Goal: Use online tool/utility: Utilize a website feature to perform a specific function

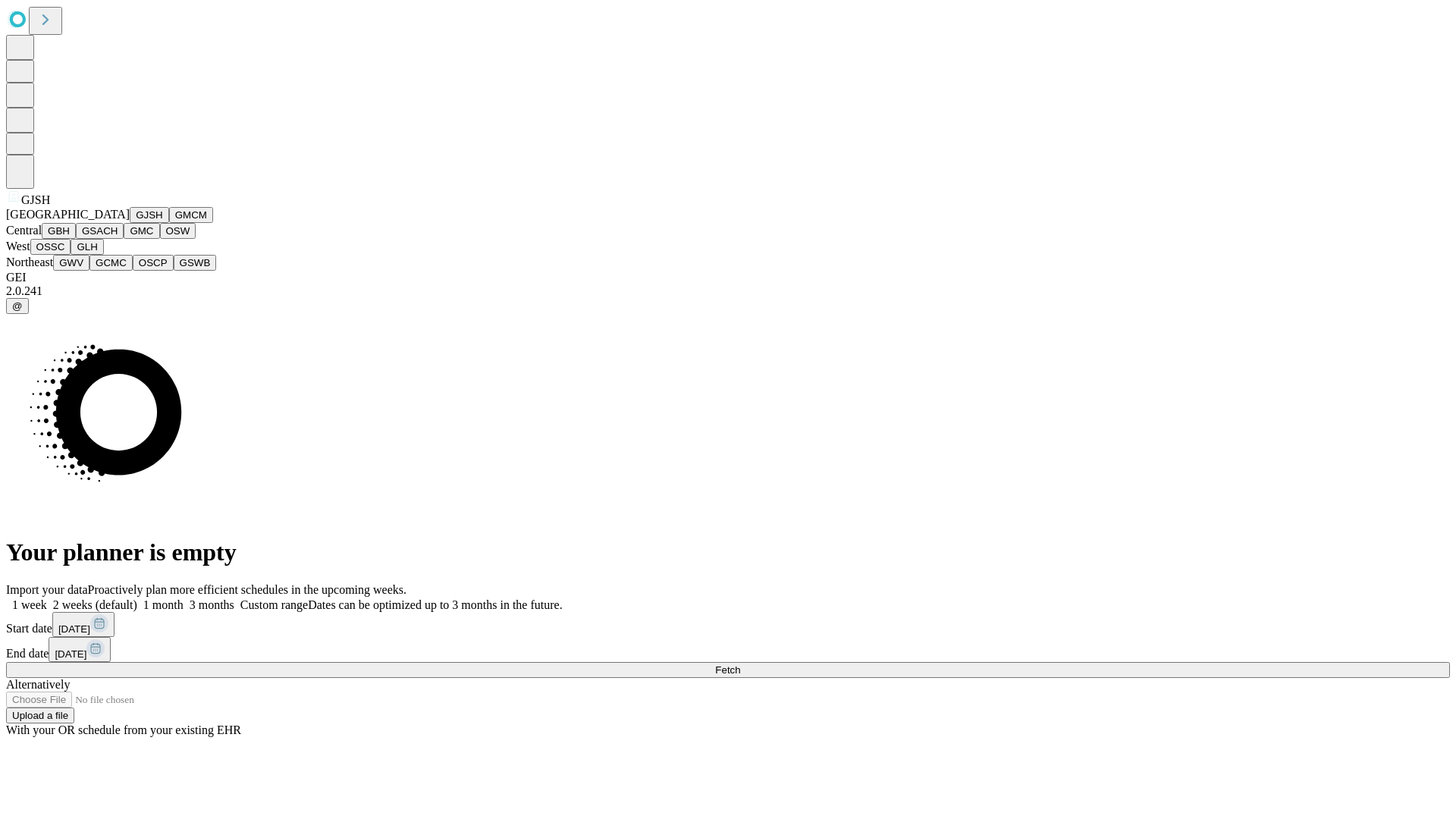
click at [130, 223] on button "GJSH" at bounding box center [150, 214] width 40 height 16
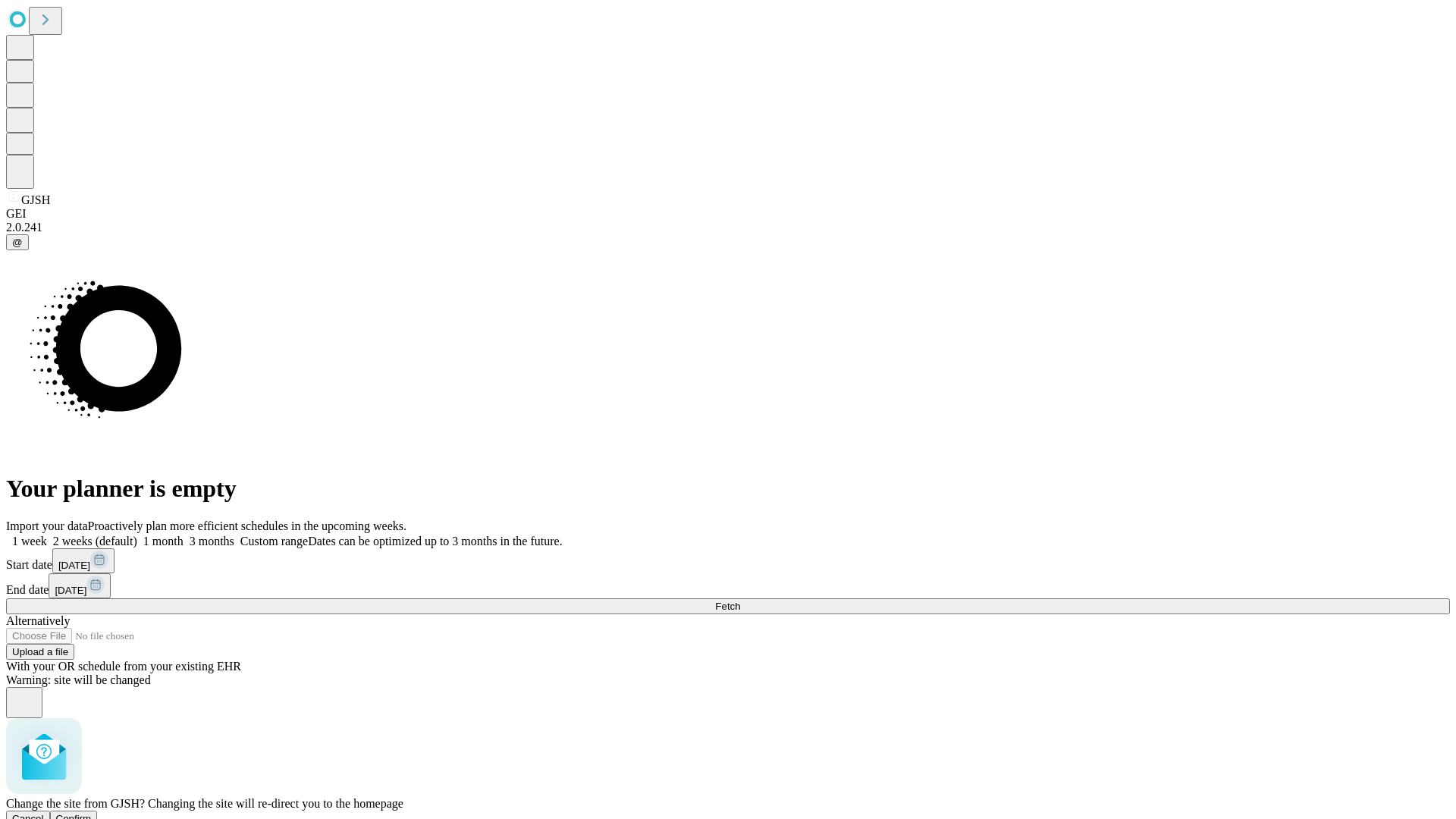
click at [92, 813] on span "Confirm" at bounding box center [73, 818] width 35 height 11
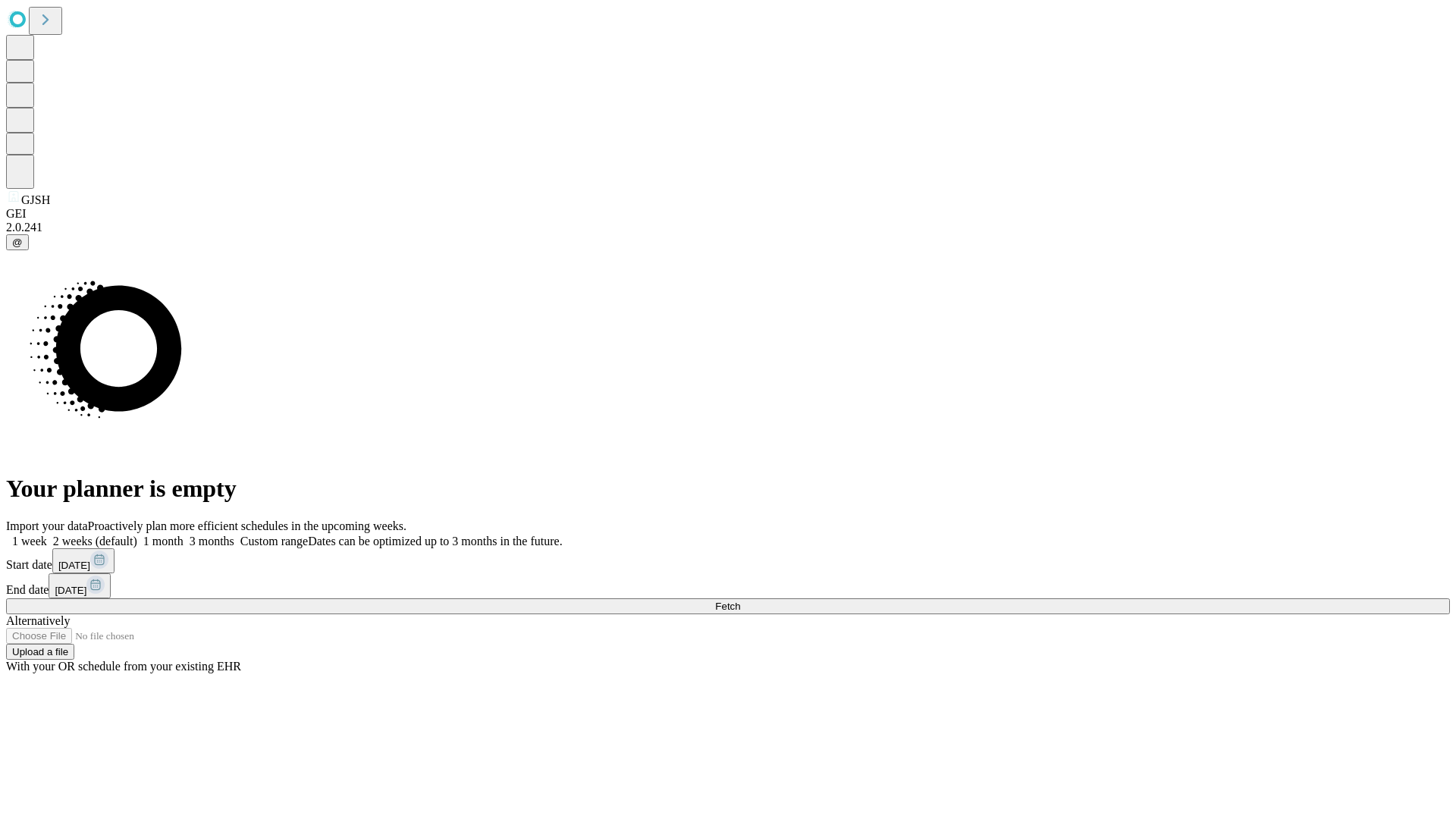
click at [184, 535] on label "1 month" at bounding box center [160, 541] width 47 height 13
click at [740, 600] on span "Fetch" at bounding box center [727, 605] width 25 height 11
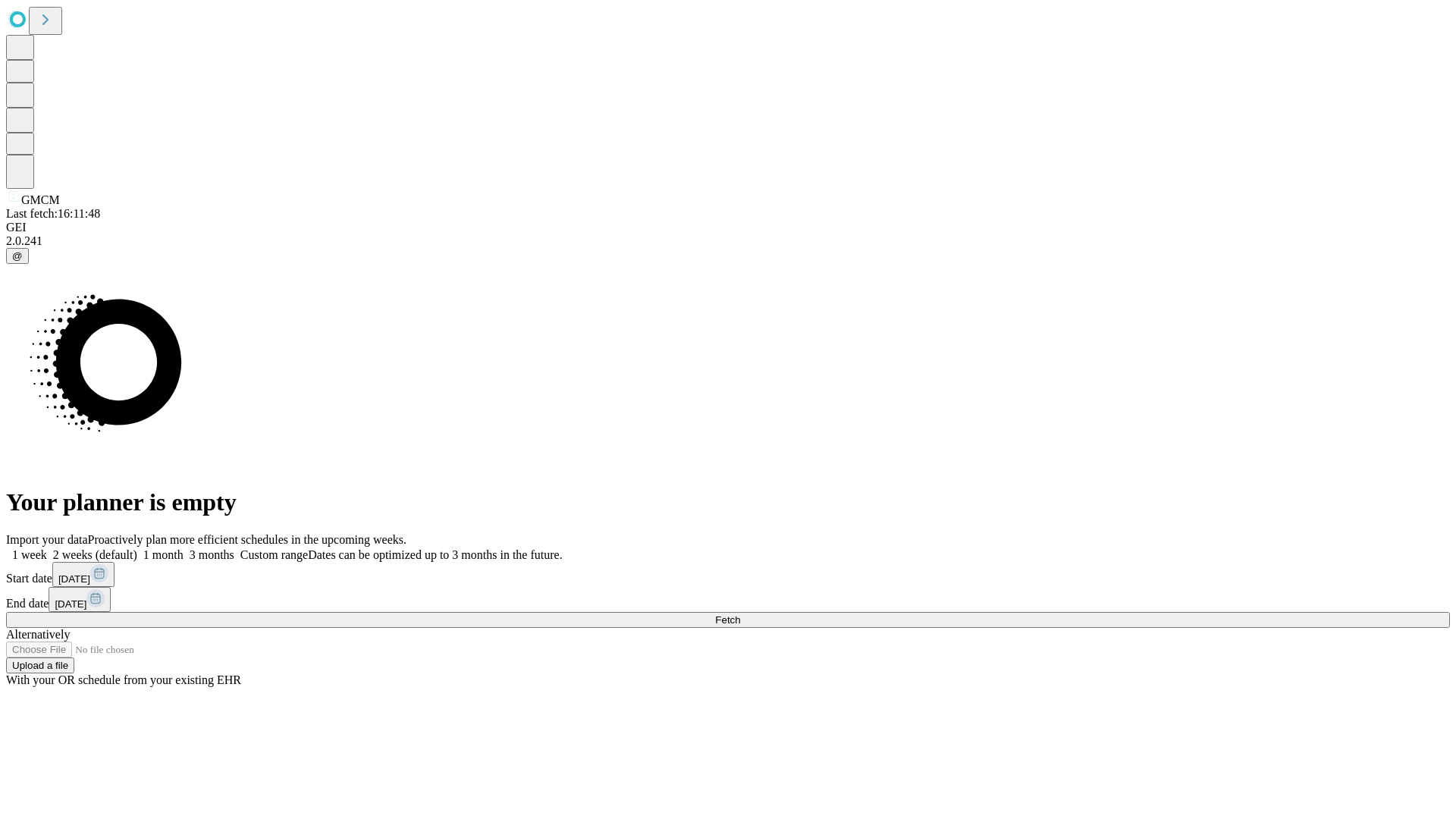
click at [184, 548] on label "1 month" at bounding box center [160, 554] width 47 height 13
click at [740, 614] on span "Fetch" at bounding box center [727, 619] width 25 height 11
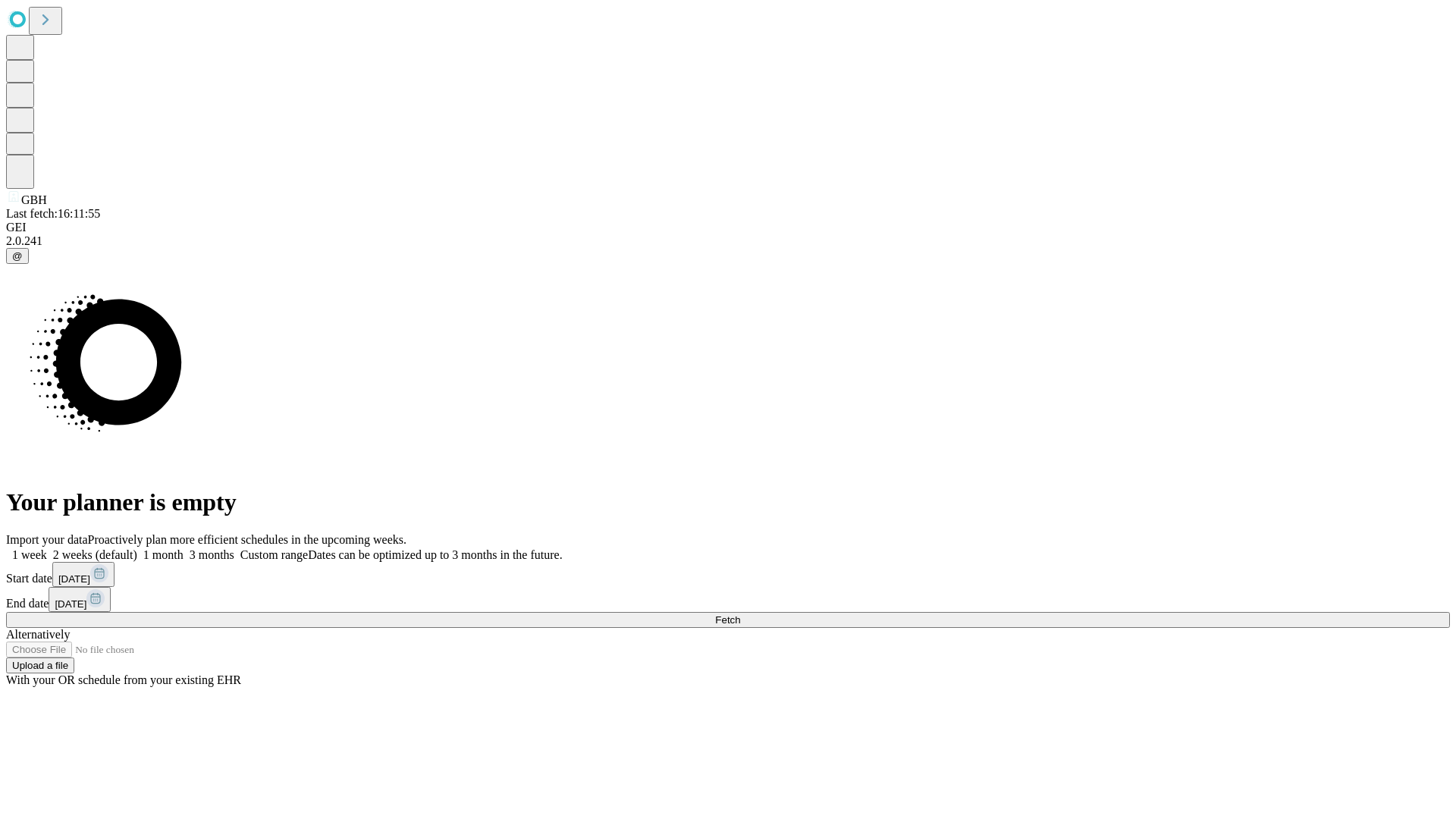
click at [184, 548] on label "1 month" at bounding box center [160, 554] width 47 height 13
click at [740, 614] on span "Fetch" at bounding box center [727, 619] width 25 height 11
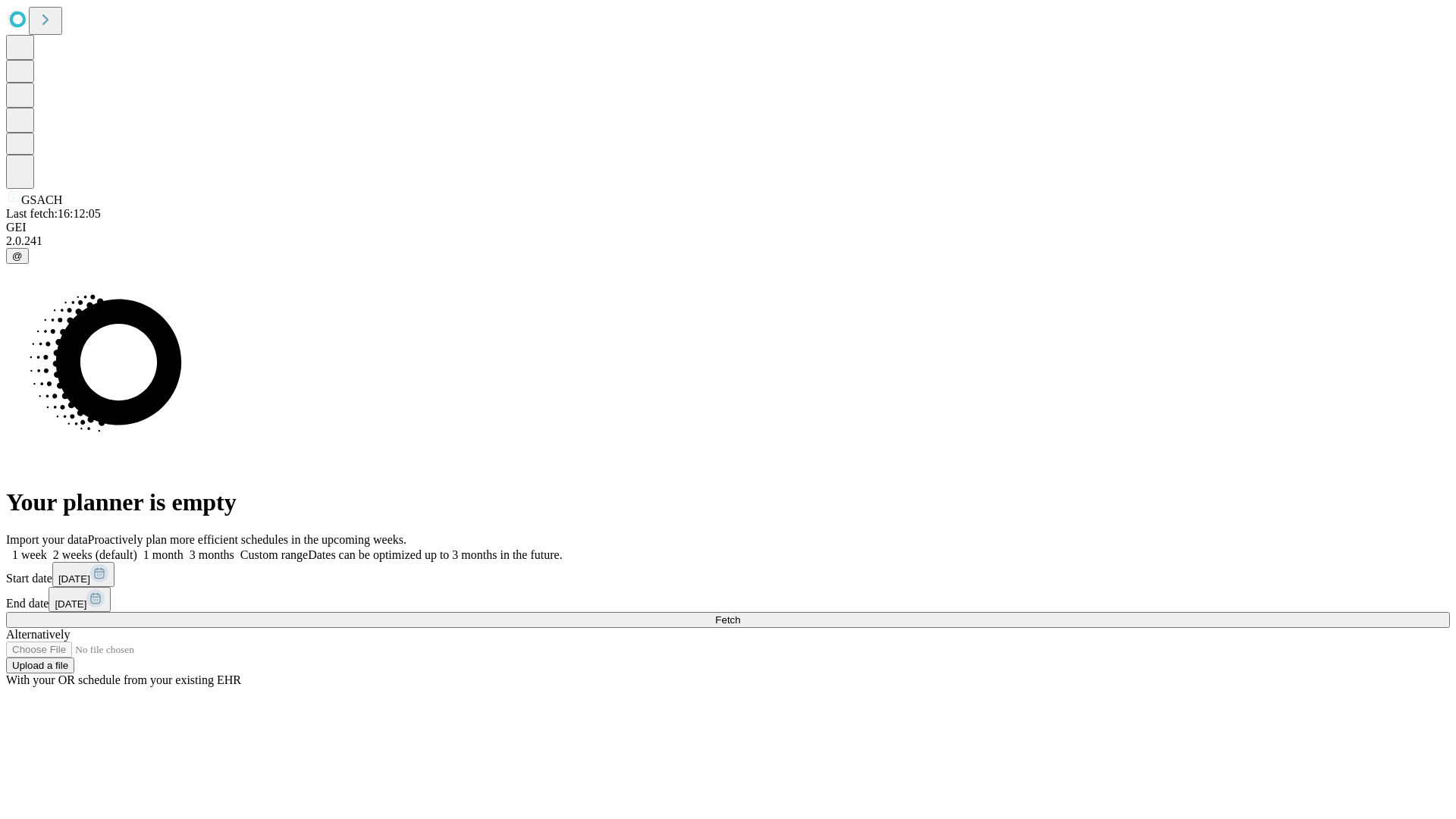
click at [184, 548] on label "1 month" at bounding box center [160, 554] width 47 height 13
click at [740, 614] on span "Fetch" at bounding box center [727, 619] width 25 height 11
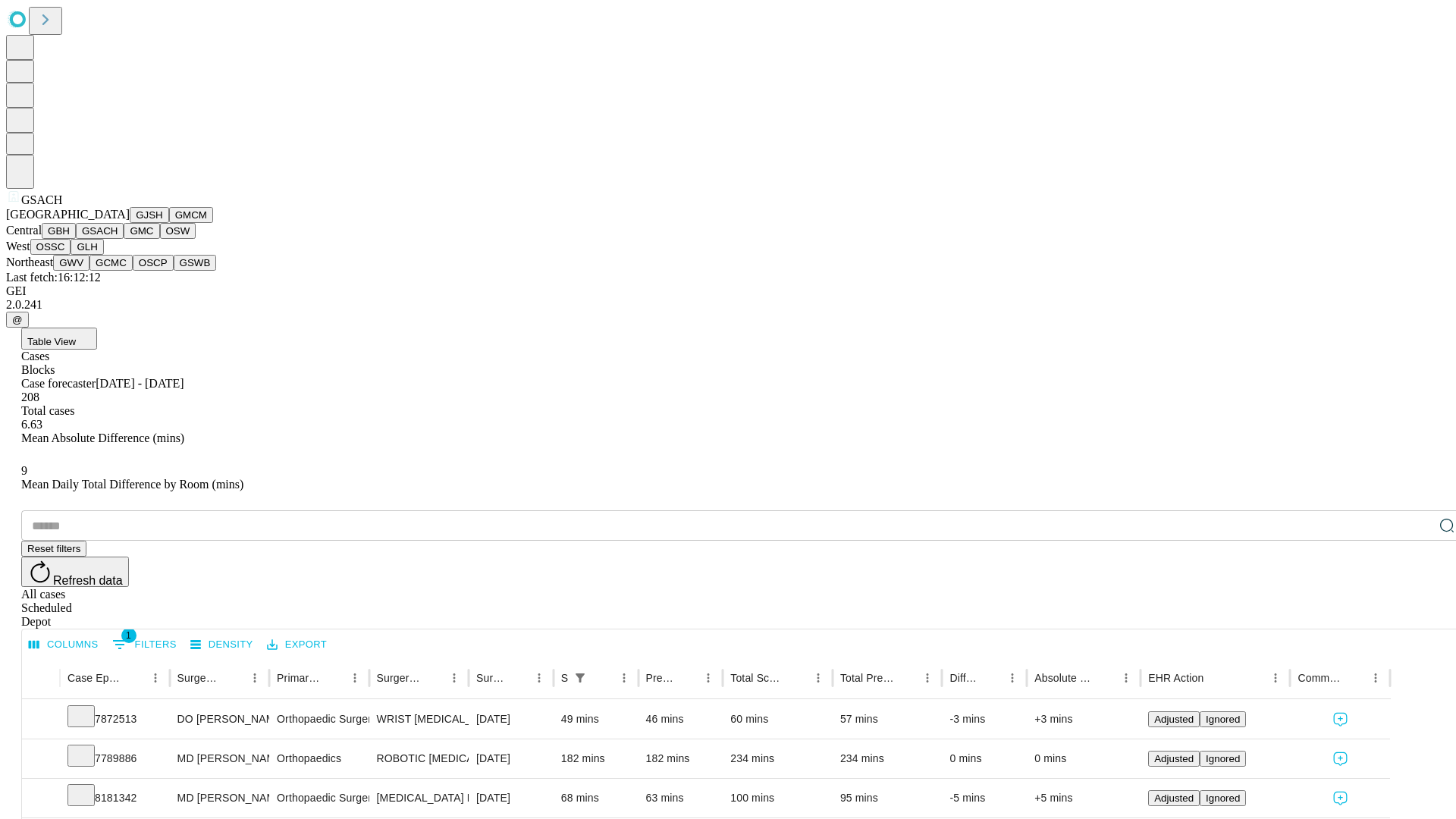
click at [123, 239] on button "GMC" at bounding box center [140, 231] width 35 height 16
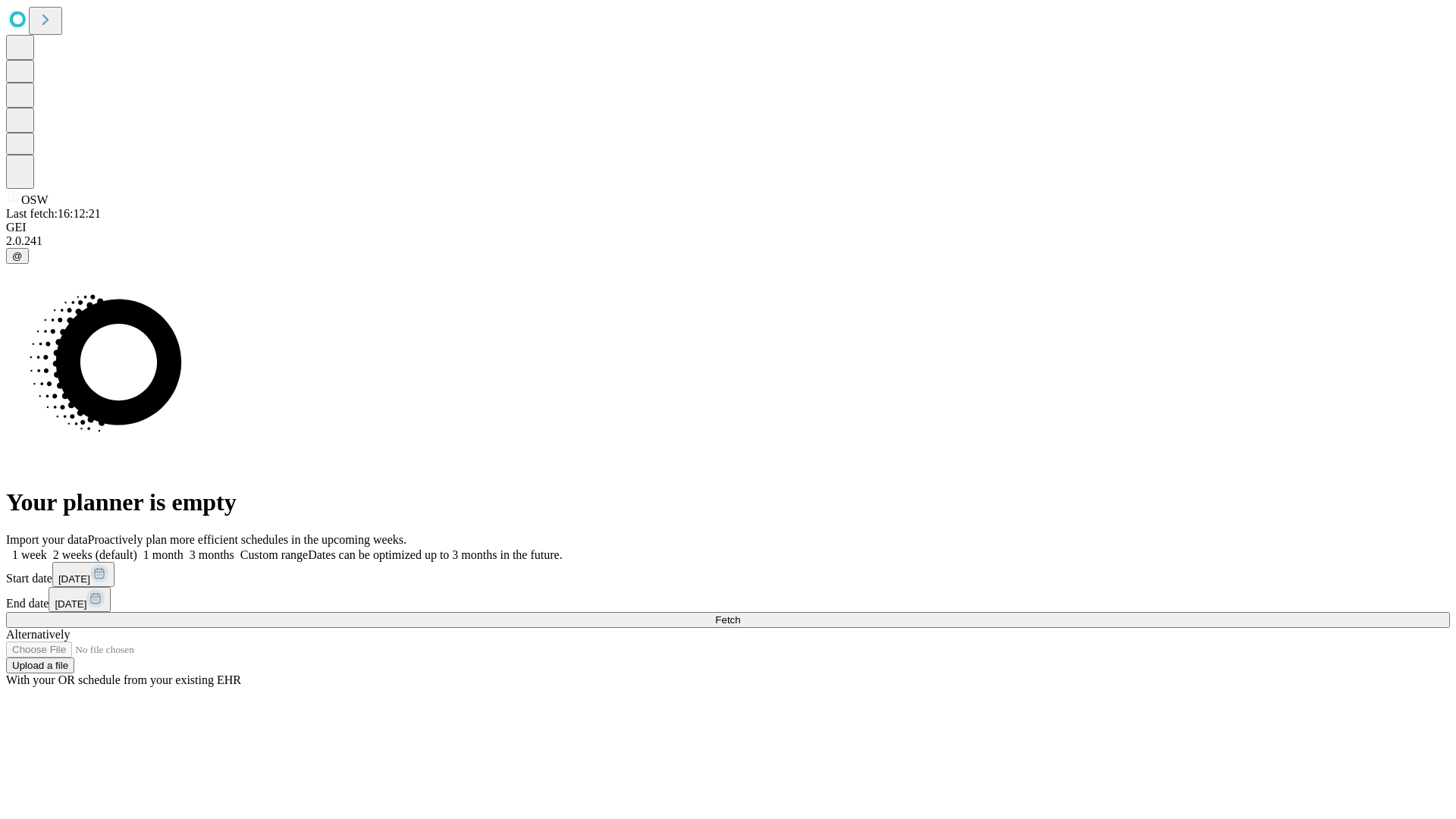
click at [740, 614] on span "Fetch" at bounding box center [727, 619] width 25 height 11
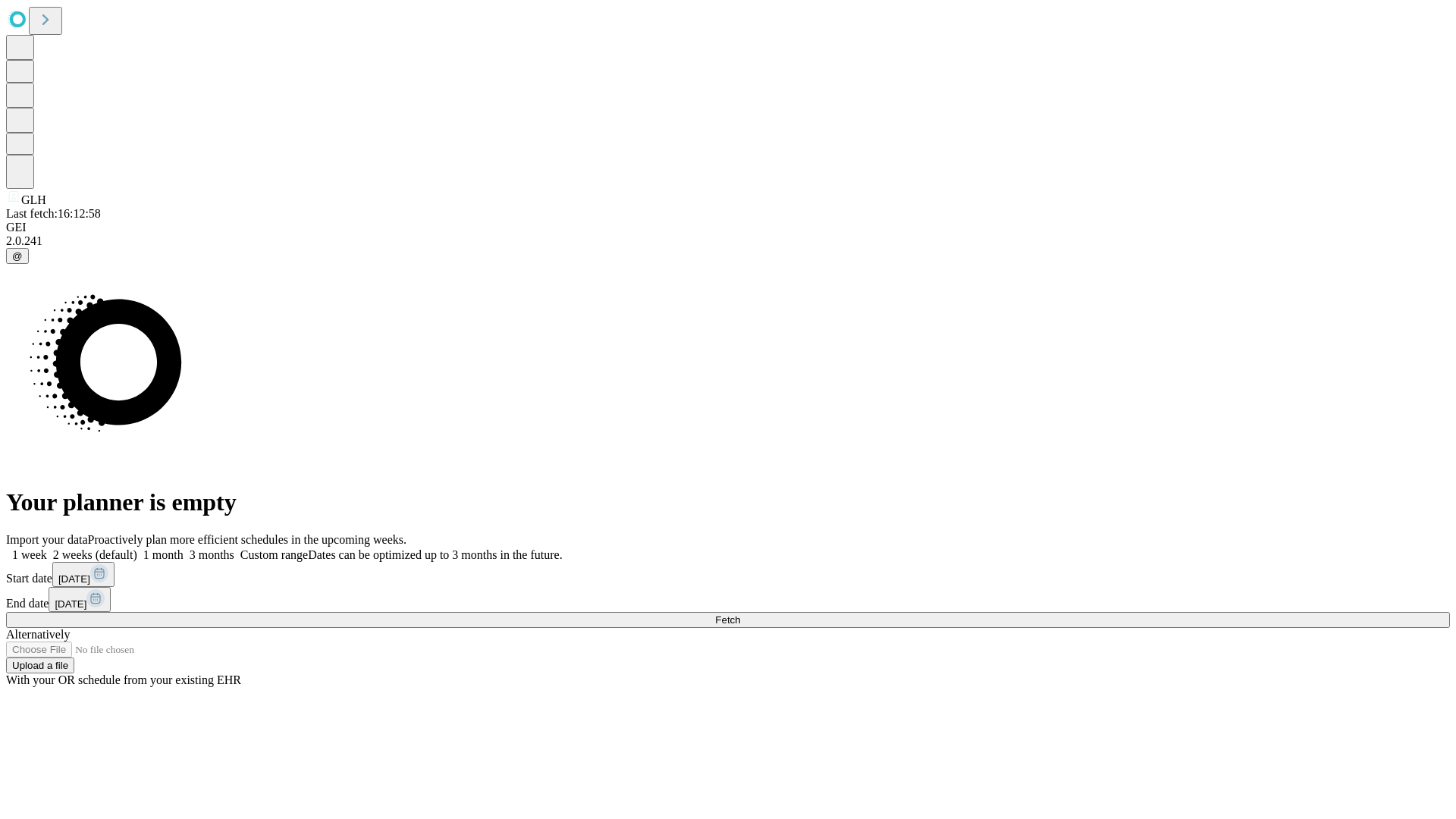
click at [740, 614] on span "Fetch" at bounding box center [727, 619] width 25 height 11
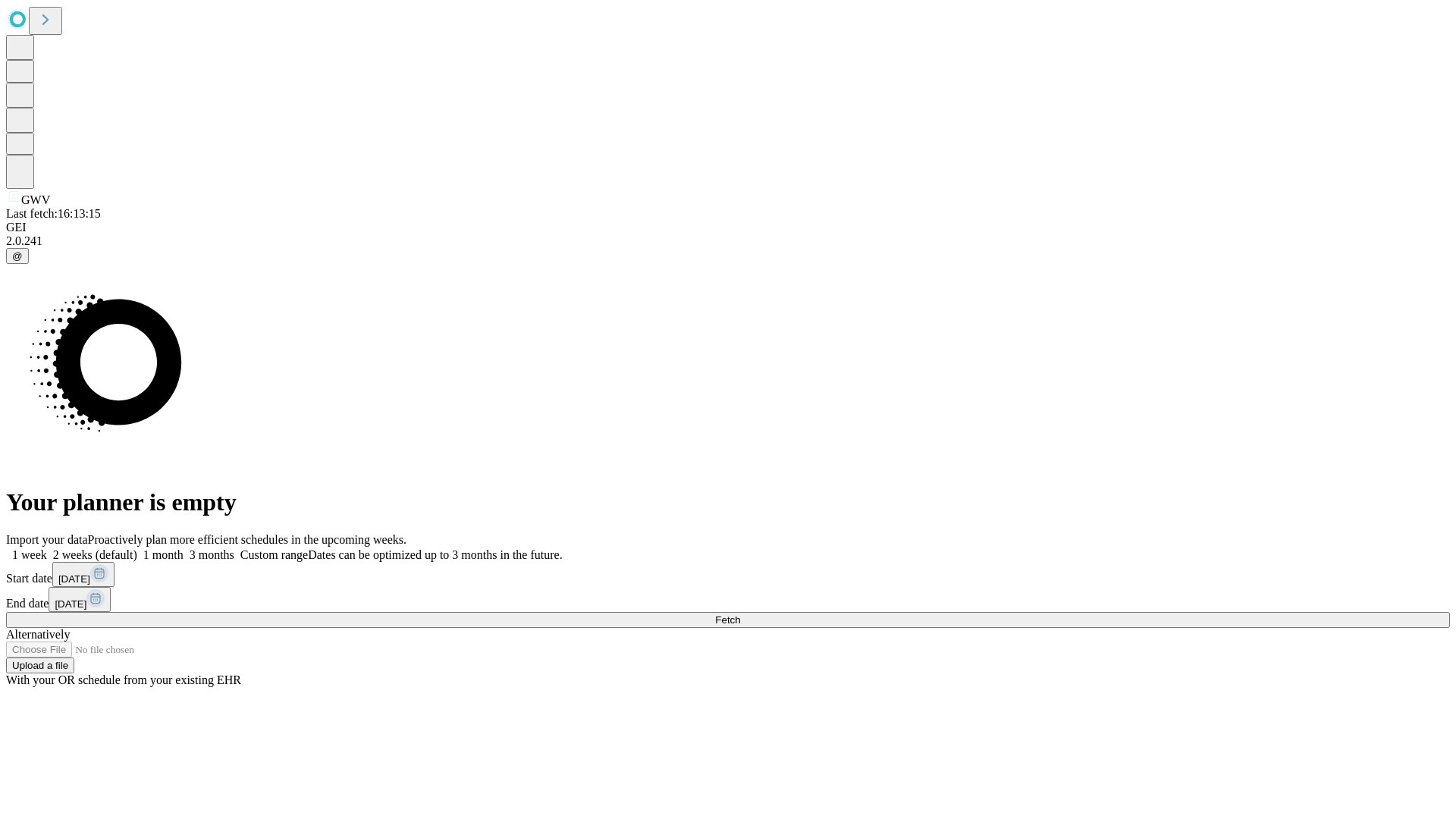
click at [184, 548] on label "1 month" at bounding box center [160, 554] width 47 height 13
click at [740, 614] on span "Fetch" at bounding box center [727, 619] width 25 height 11
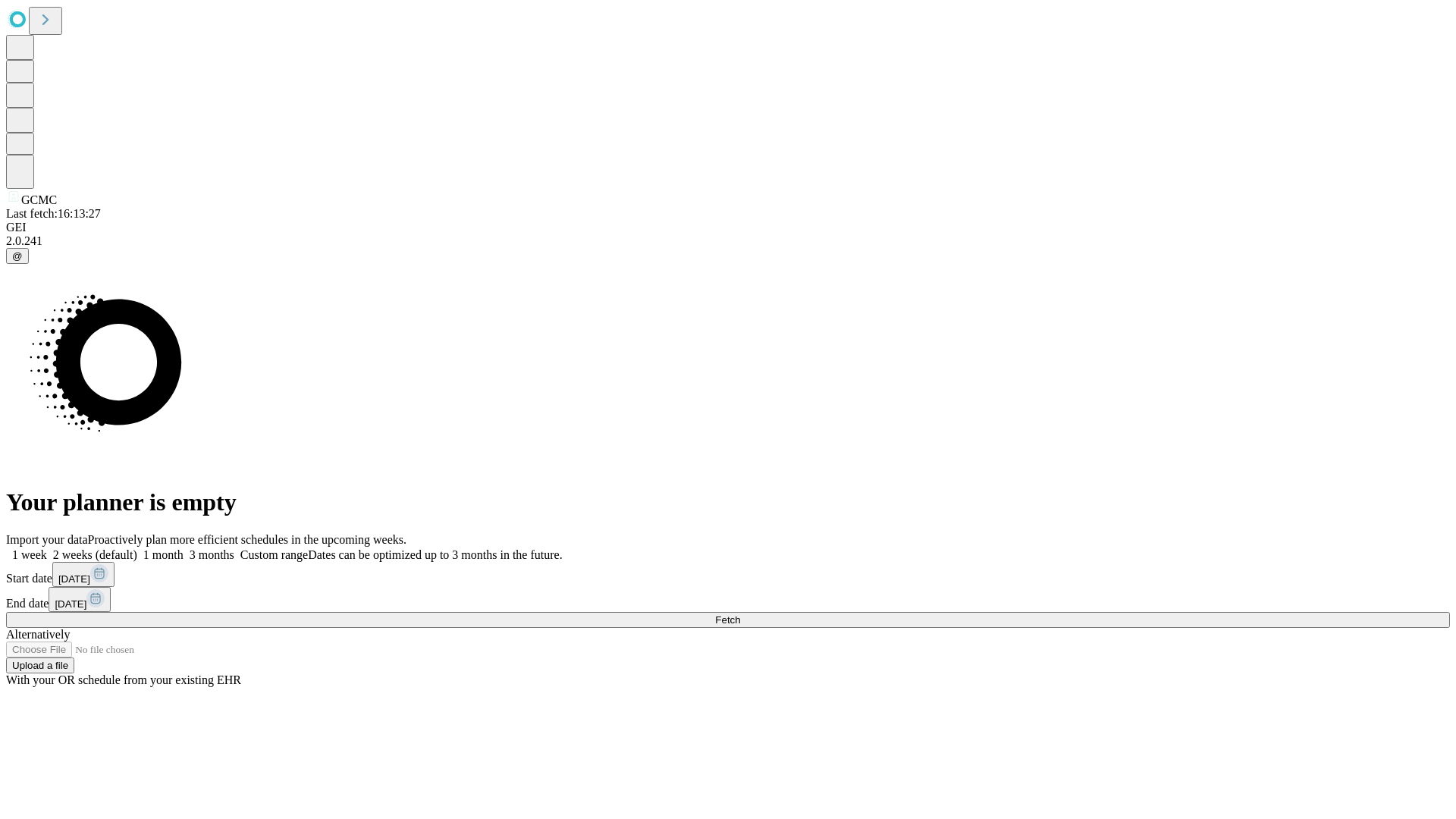
click at [184, 548] on label "1 month" at bounding box center [160, 554] width 47 height 13
click at [740, 614] on span "Fetch" at bounding box center [727, 619] width 25 height 11
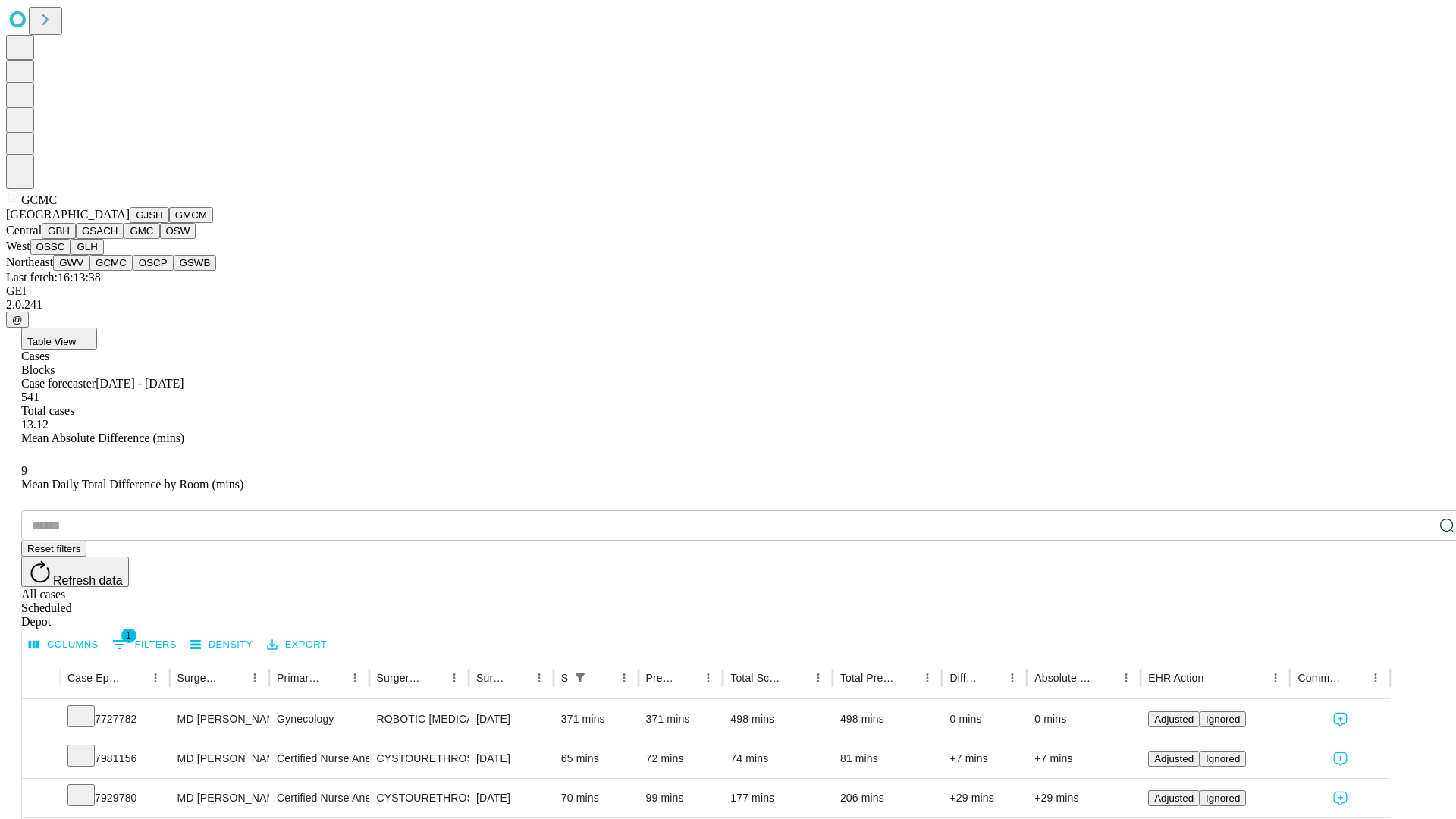
click at [133, 270] on button "OSCP" at bounding box center [153, 263] width 41 height 16
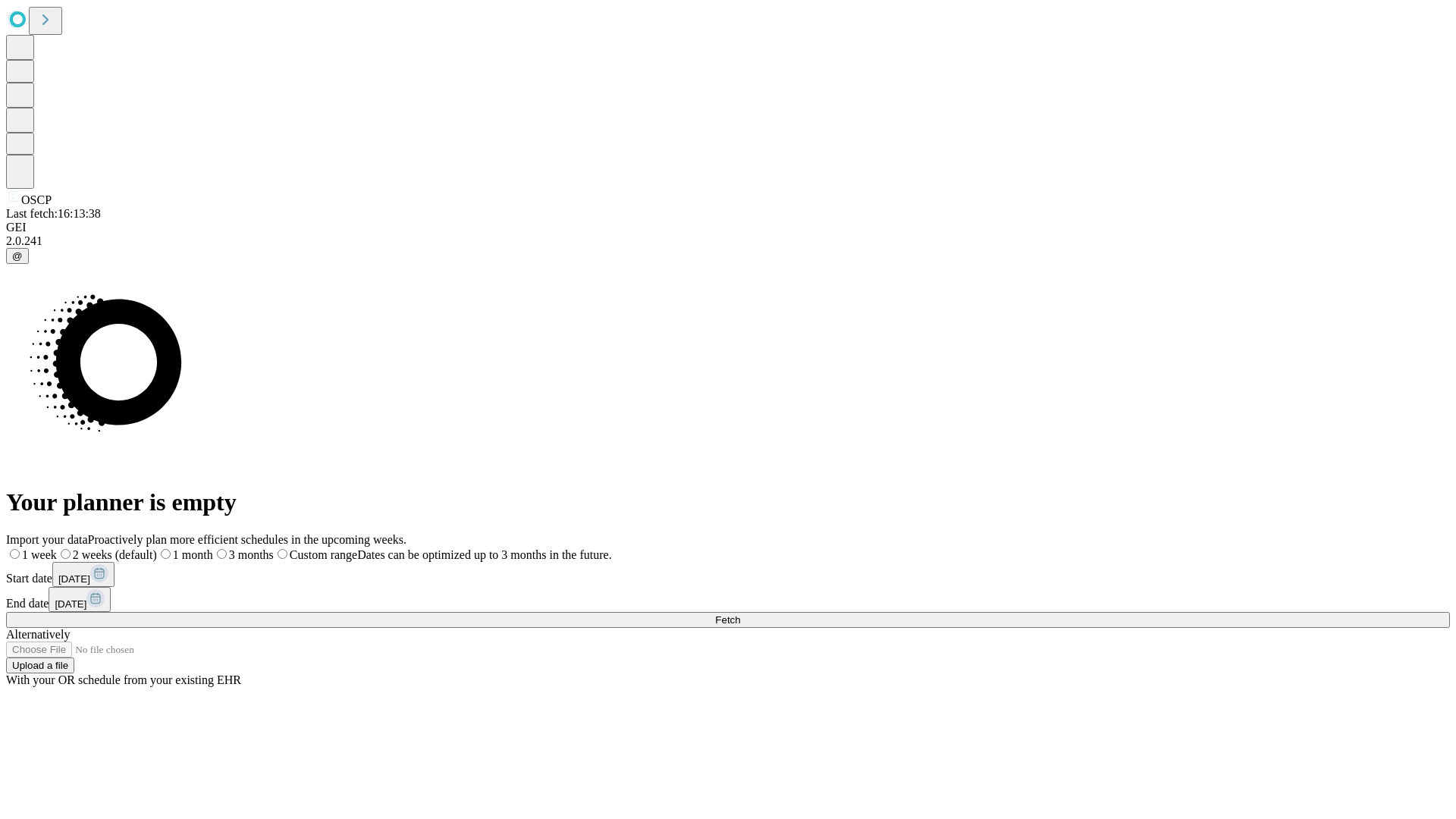
click at [213, 548] on label "1 month" at bounding box center [184, 554] width 56 height 13
click at [740, 614] on span "Fetch" at bounding box center [727, 619] width 25 height 11
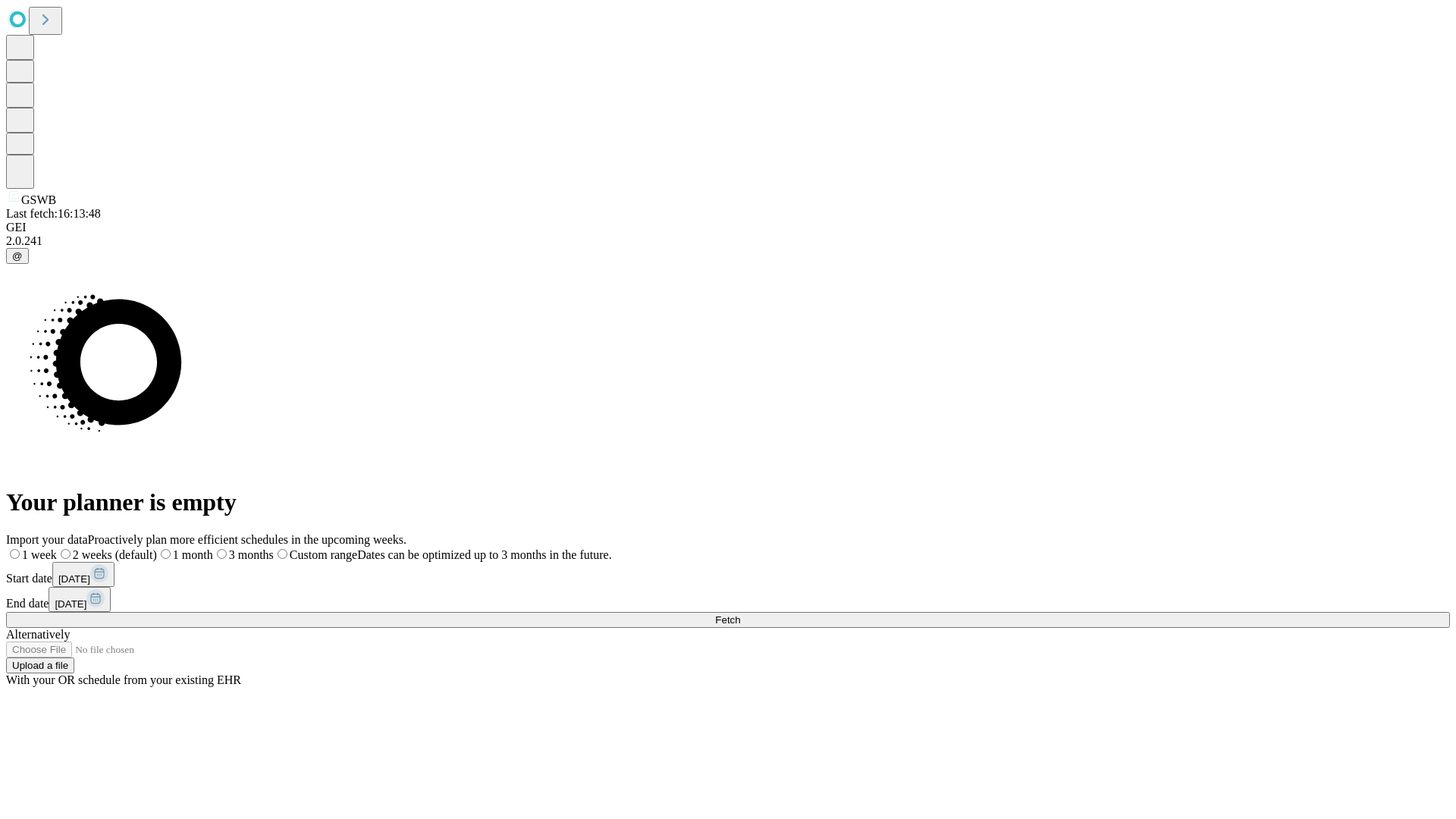
click at [213, 548] on label "1 month" at bounding box center [184, 554] width 56 height 13
click at [740, 614] on span "Fetch" at bounding box center [727, 619] width 25 height 11
